Goal: Task Accomplishment & Management: Complete application form

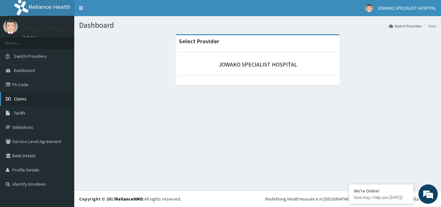
click at [22, 99] on span "Claims" at bounding box center [20, 99] width 13 height 6
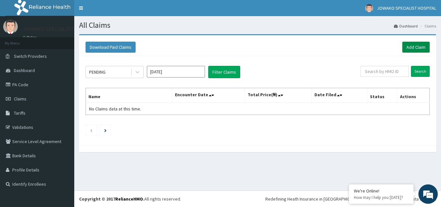
click at [413, 47] on link "Add Claim" at bounding box center [415, 47] width 27 height 11
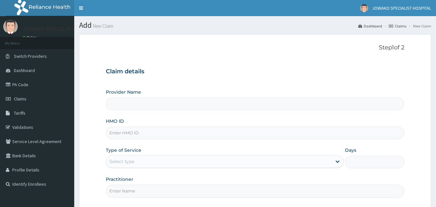
type input "JOWAKO SPECIALIST HOSPITAL"
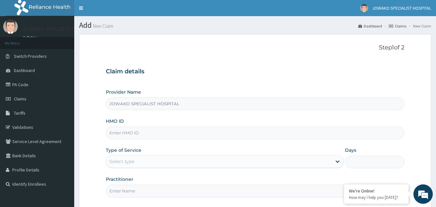
click at [149, 131] on input "HMO ID" at bounding box center [255, 132] width 299 height 13
type input "SSV/10051/B"
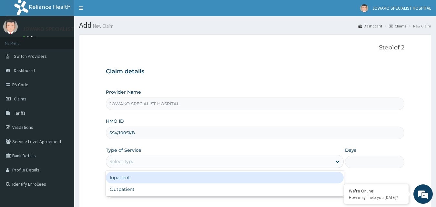
click at [139, 161] on div "Select type" at bounding box center [218, 161] width 225 height 10
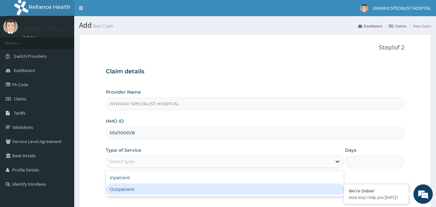
click at [126, 188] on div "Outpatient" at bounding box center [225, 189] width 238 height 12
type input "1"
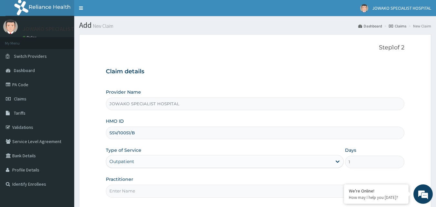
scroll to position [60, 0]
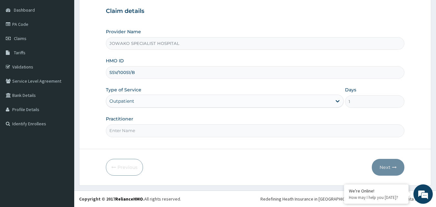
click at [131, 133] on input "Practitioner" at bounding box center [255, 130] width 299 height 13
type input "DR ADESHOLA A."
click at [384, 164] on button "Next" at bounding box center [388, 167] width 33 height 17
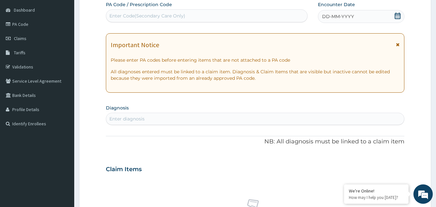
click at [187, 15] on div "Enter Code(Secondary Care Only)" at bounding box center [206, 16] width 201 height 10
type input "PA/6AA1EE"
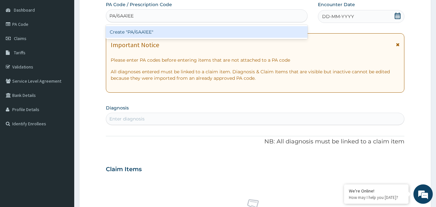
click at [144, 32] on div "Create "PA/6AA1EE"" at bounding box center [207, 32] width 202 height 12
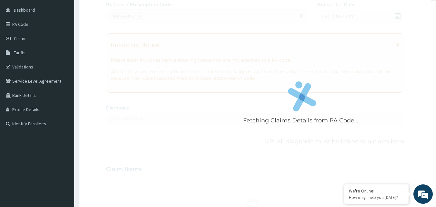
scroll to position [0, 0]
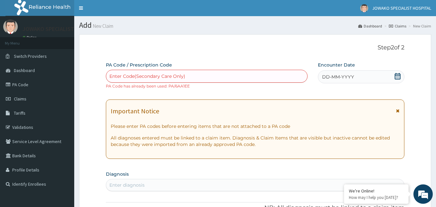
click at [166, 77] on div "Enter Code(Secondary Care Only)" at bounding box center [147, 76] width 76 height 6
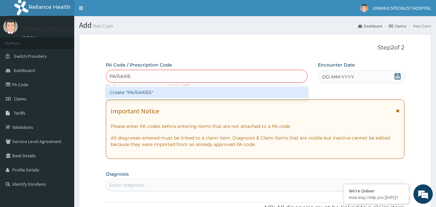
type input "PA/6AA1EE"
click at [153, 92] on div "Create "PA/6AA1EE"" at bounding box center [207, 92] width 202 height 12
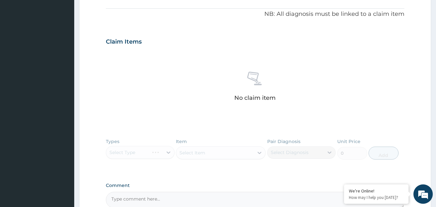
scroll to position [262, 0]
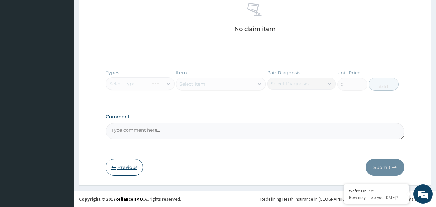
click at [119, 165] on button "Previous" at bounding box center [124, 167] width 37 height 17
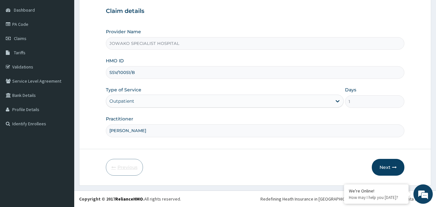
scroll to position [60, 0]
